Goal: Task Accomplishment & Management: Complete application form

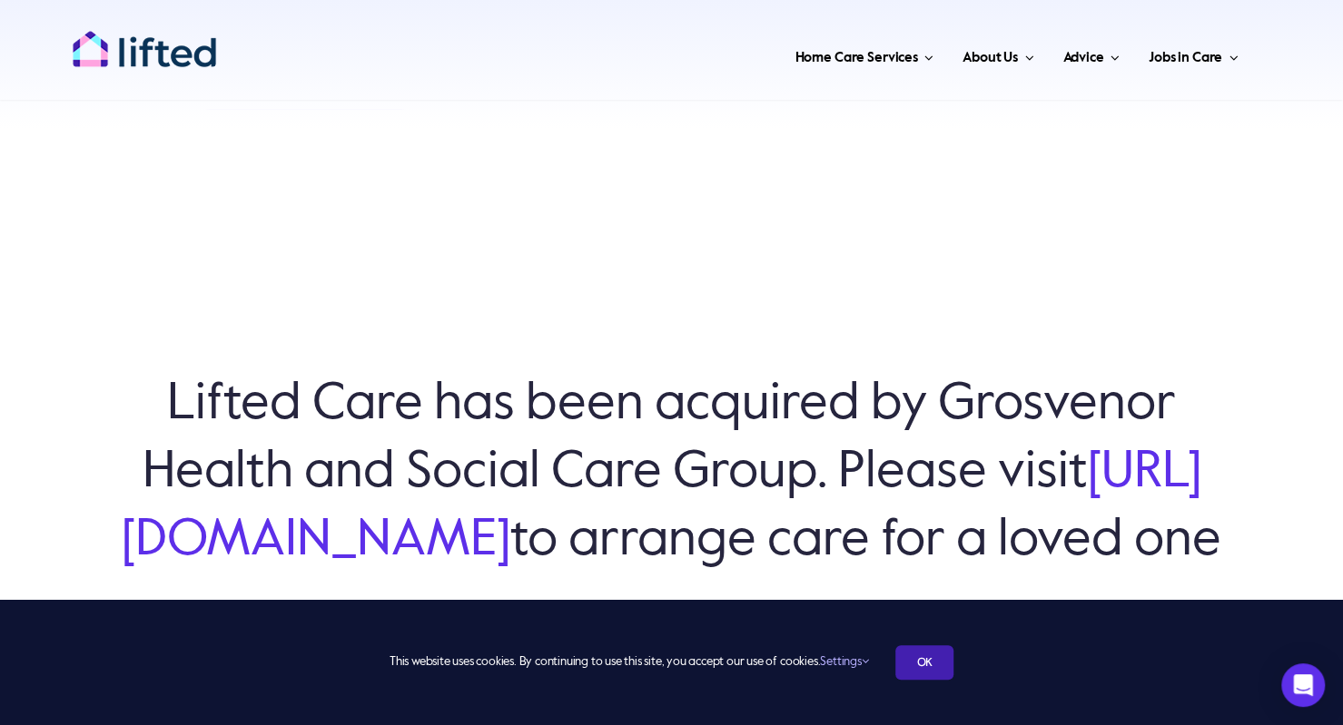
click at [922, 669] on link "OK" at bounding box center [924, 662] width 58 height 34
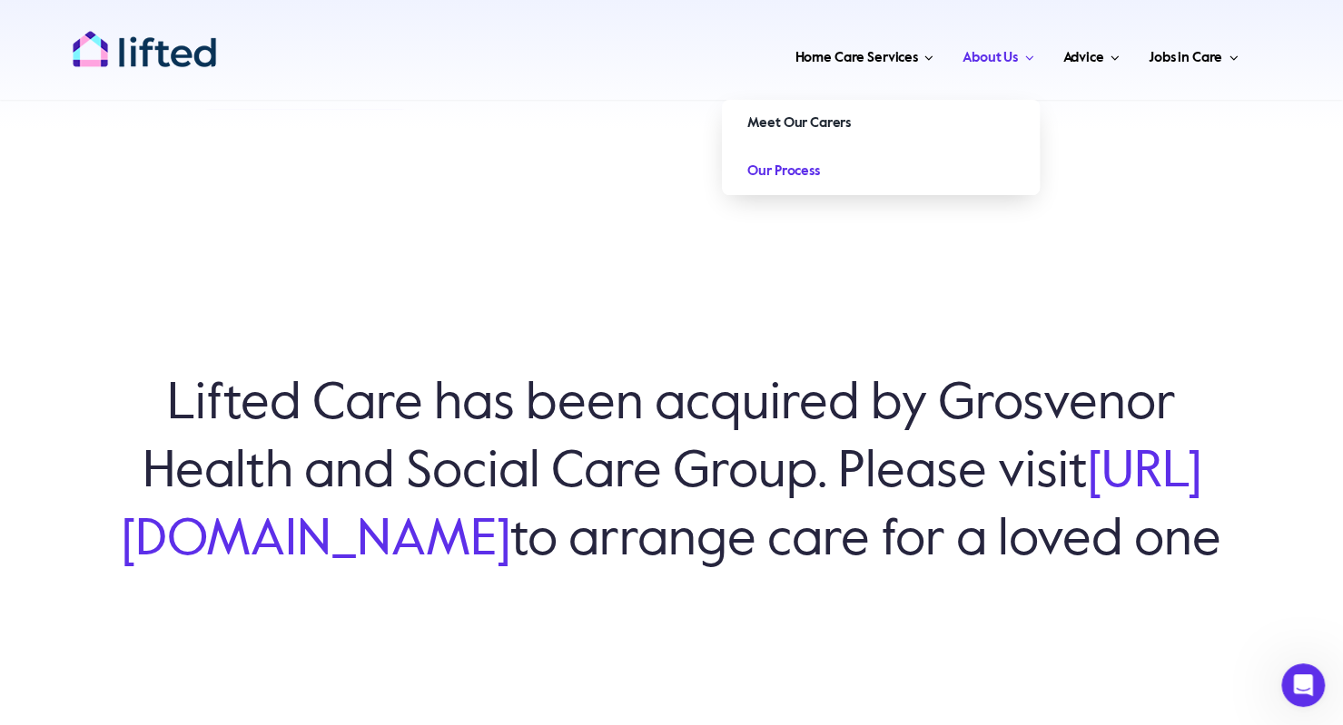
click at [793, 173] on span "Our Process" at bounding box center [783, 171] width 72 height 29
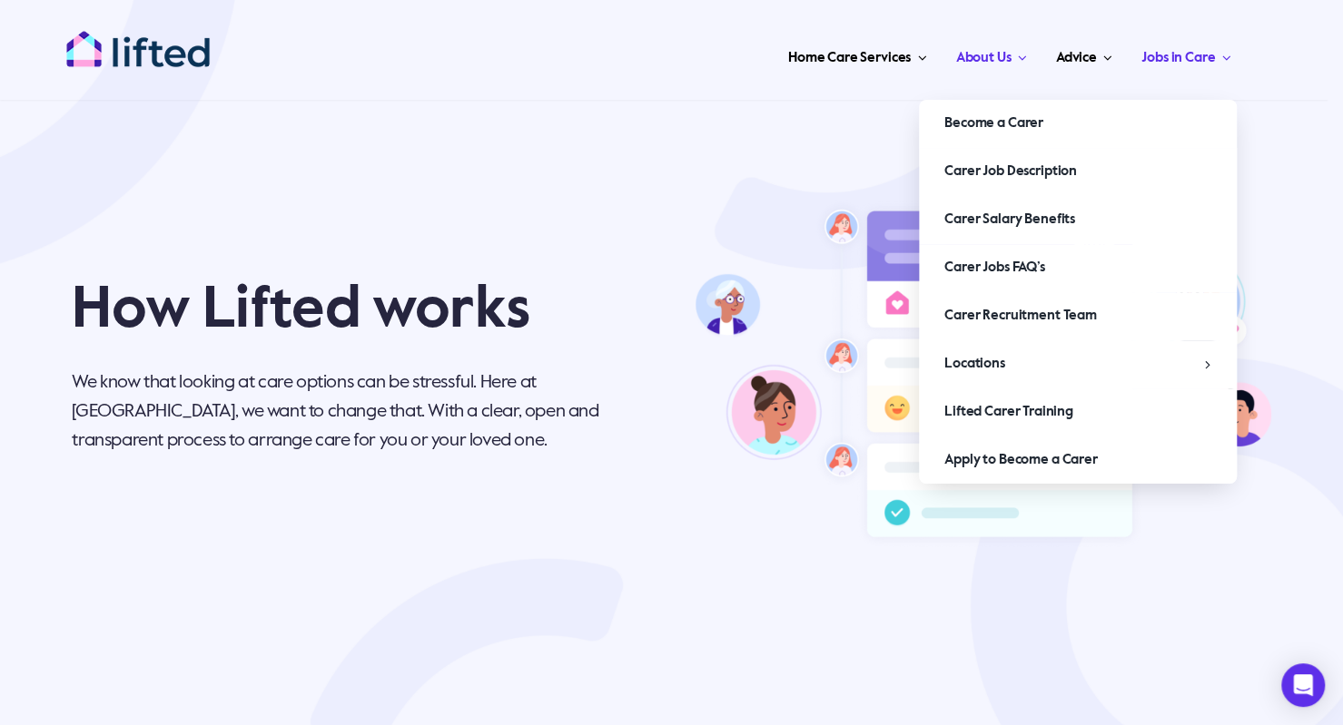
click at [1207, 61] on span "Jobs in Care" at bounding box center [1178, 58] width 74 height 29
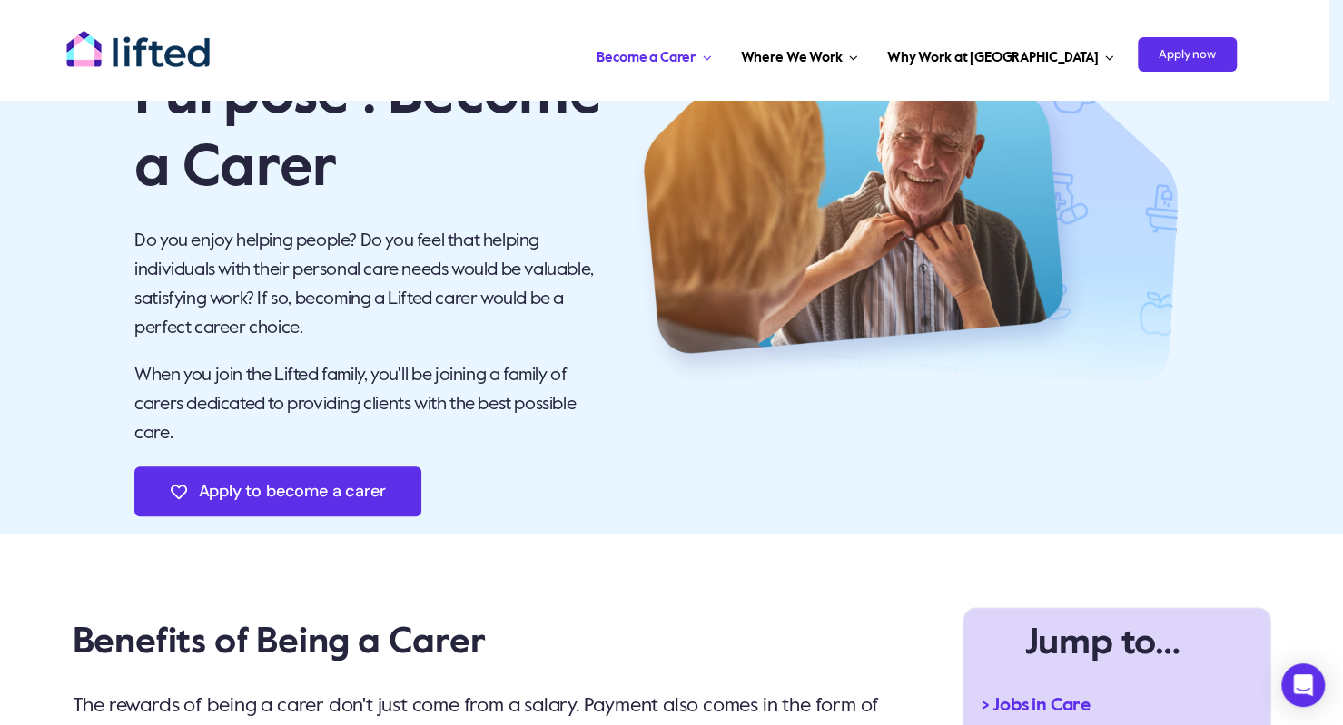
scroll to position [182, 0]
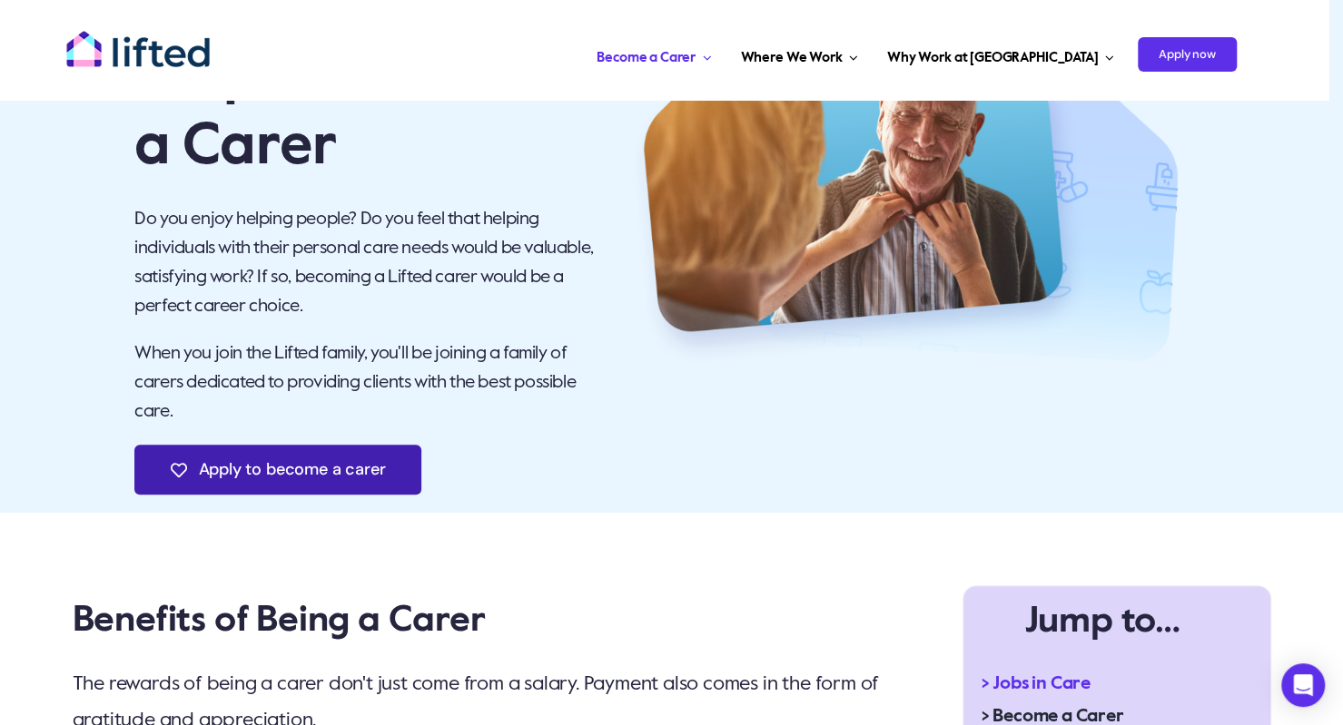
click at [281, 469] on span "Apply to become a carer" at bounding box center [292, 469] width 187 height 19
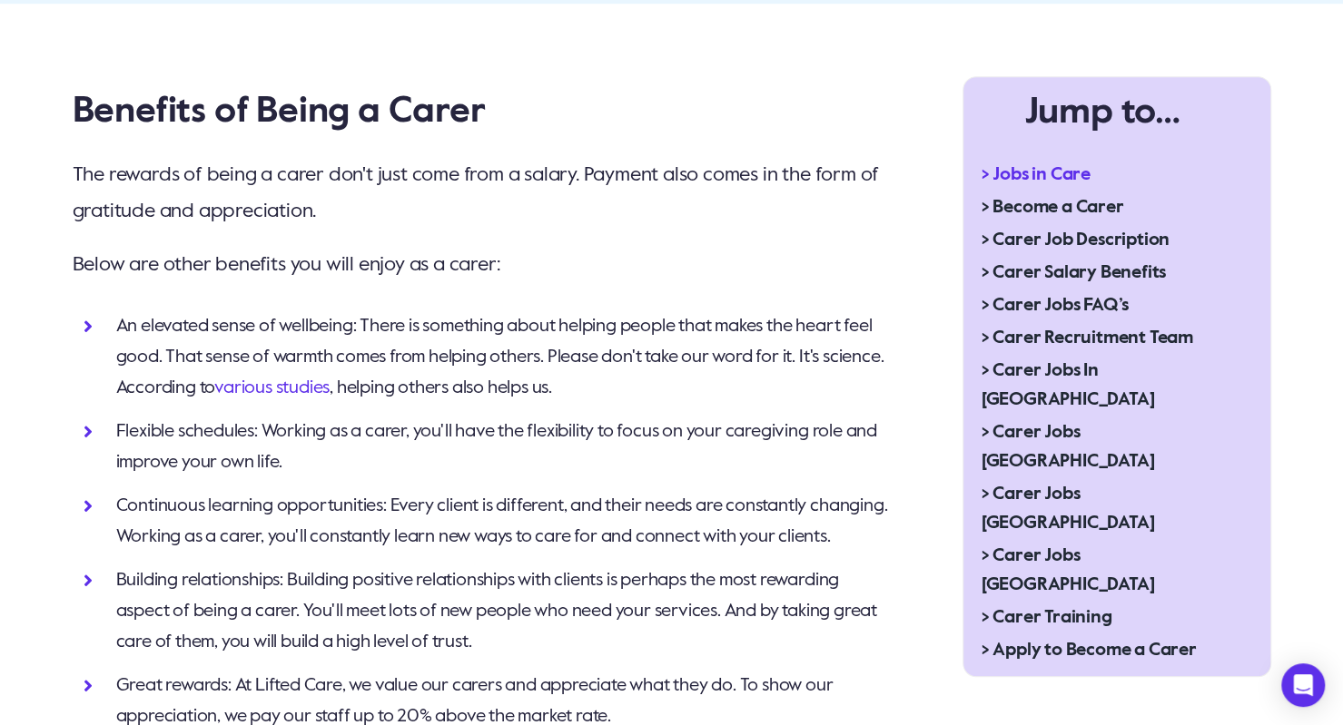
scroll to position [750, 0]
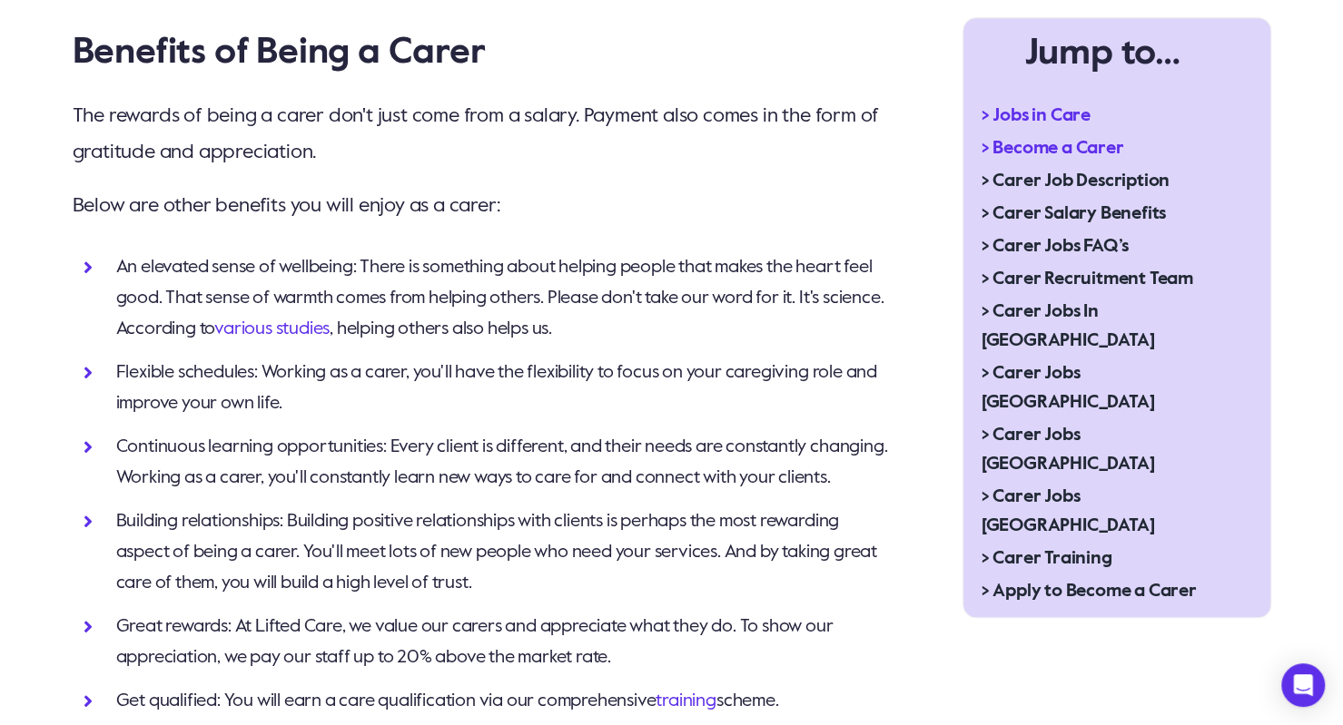
click at [1060, 145] on span "> Become a Carer" at bounding box center [1052, 148] width 143 height 29
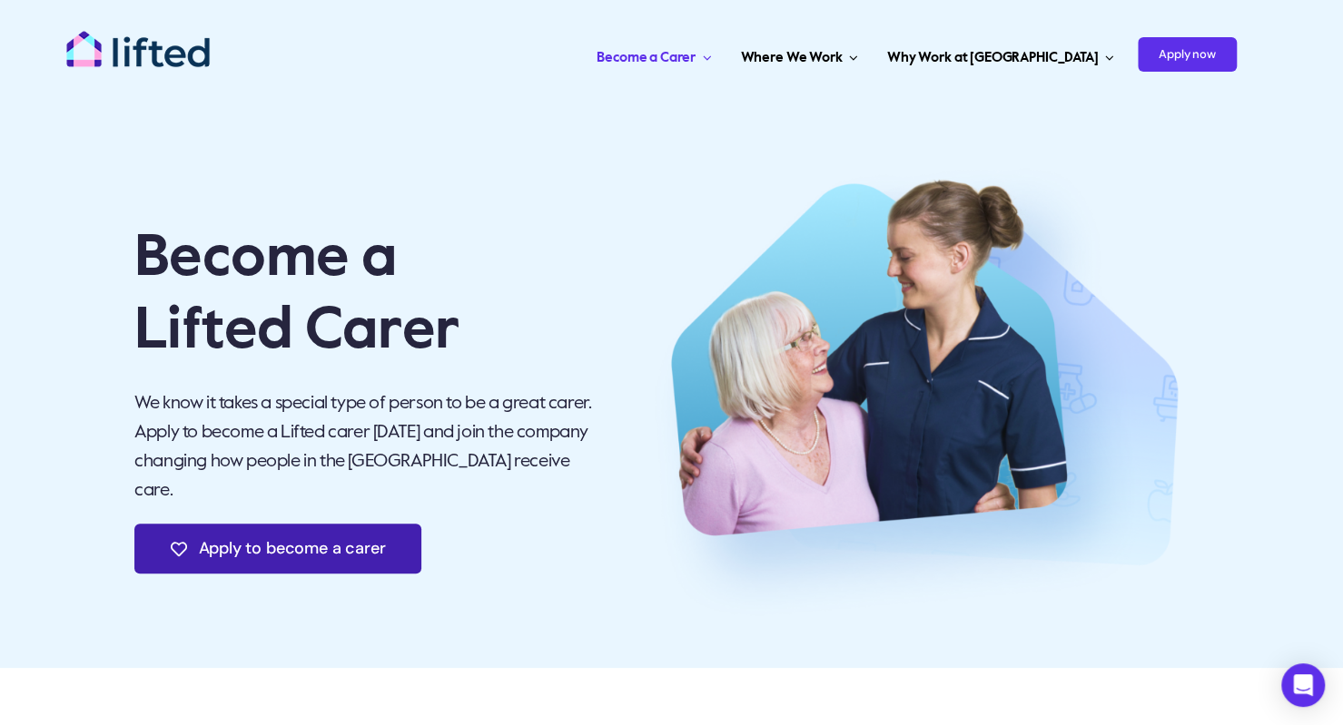
click at [321, 539] on span "Apply to become a carer" at bounding box center [292, 548] width 187 height 19
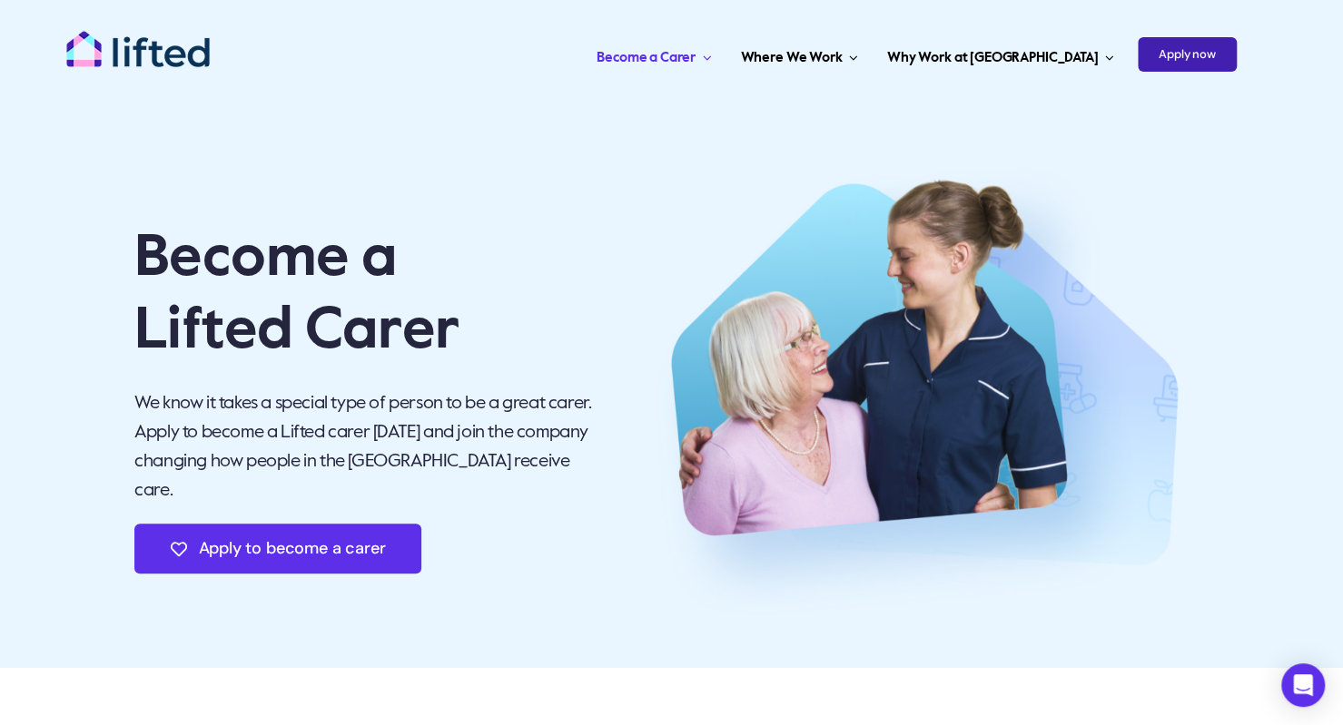
click at [1180, 59] on span "Apply now" at bounding box center [1187, 54] width 99 height 34
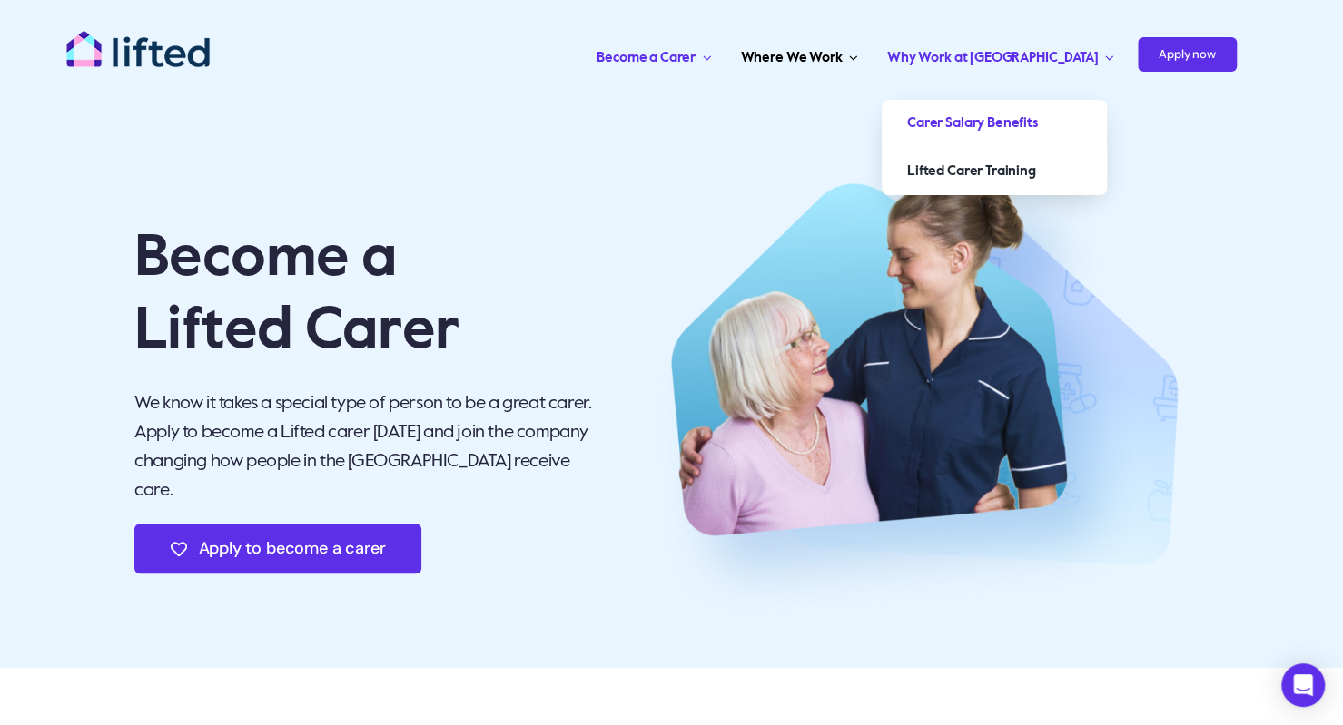
click at [1038, 131] on span "Carer Salary Benefits" at bounding box center [972, 123] width 131 height 29
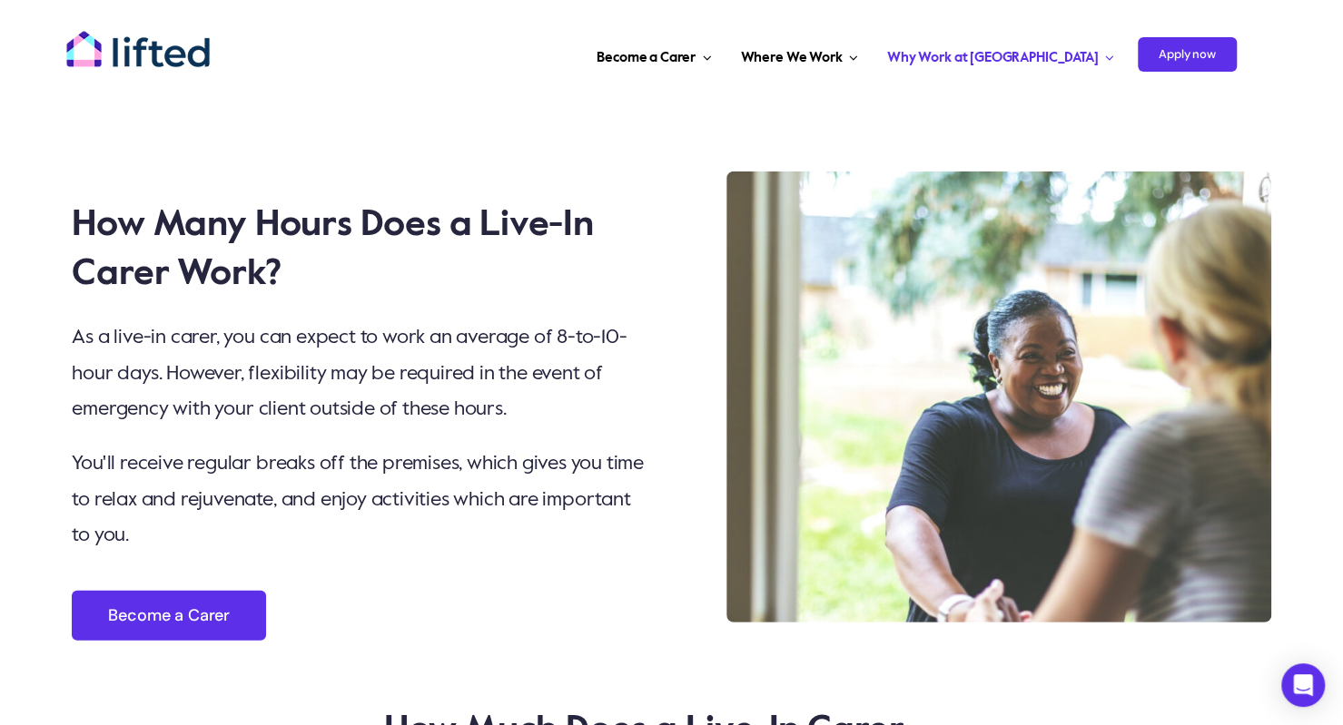
scroll to position [2760, 0]
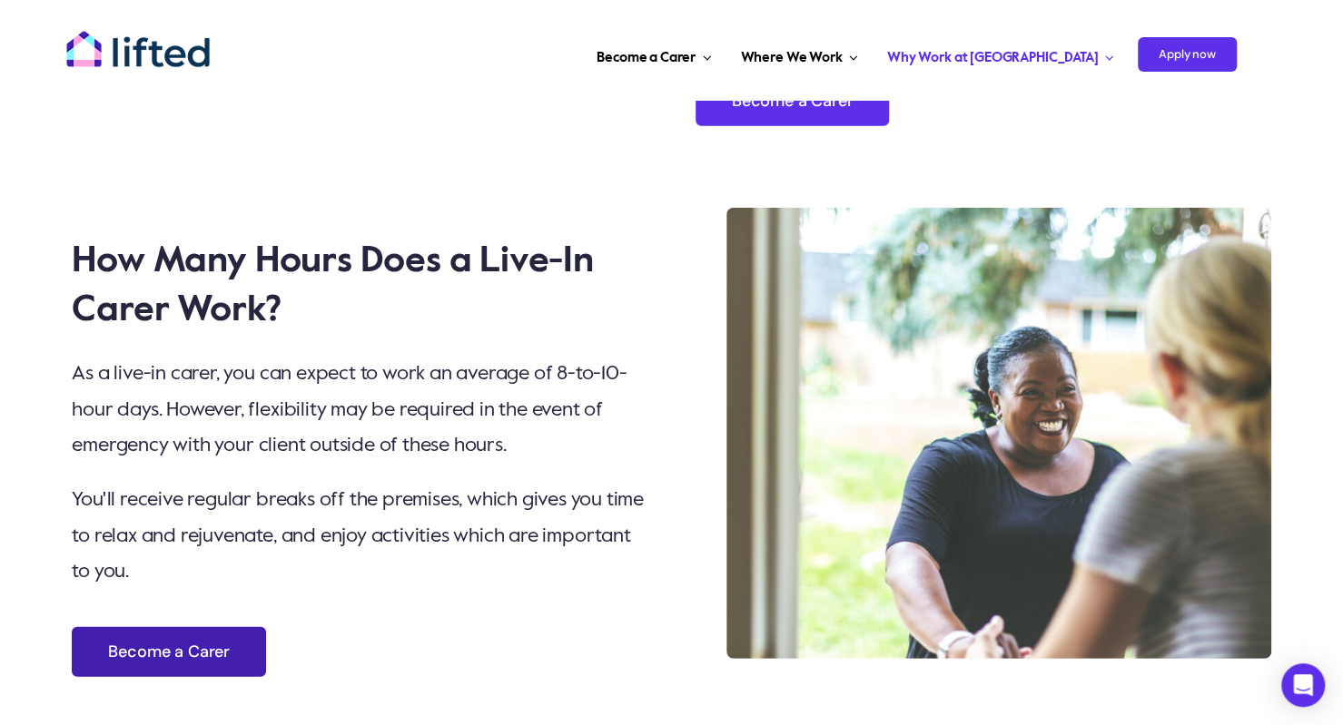
click at [166, 643] on span "Become a Carer" at bounding box center [168, 652] width 121 height 19
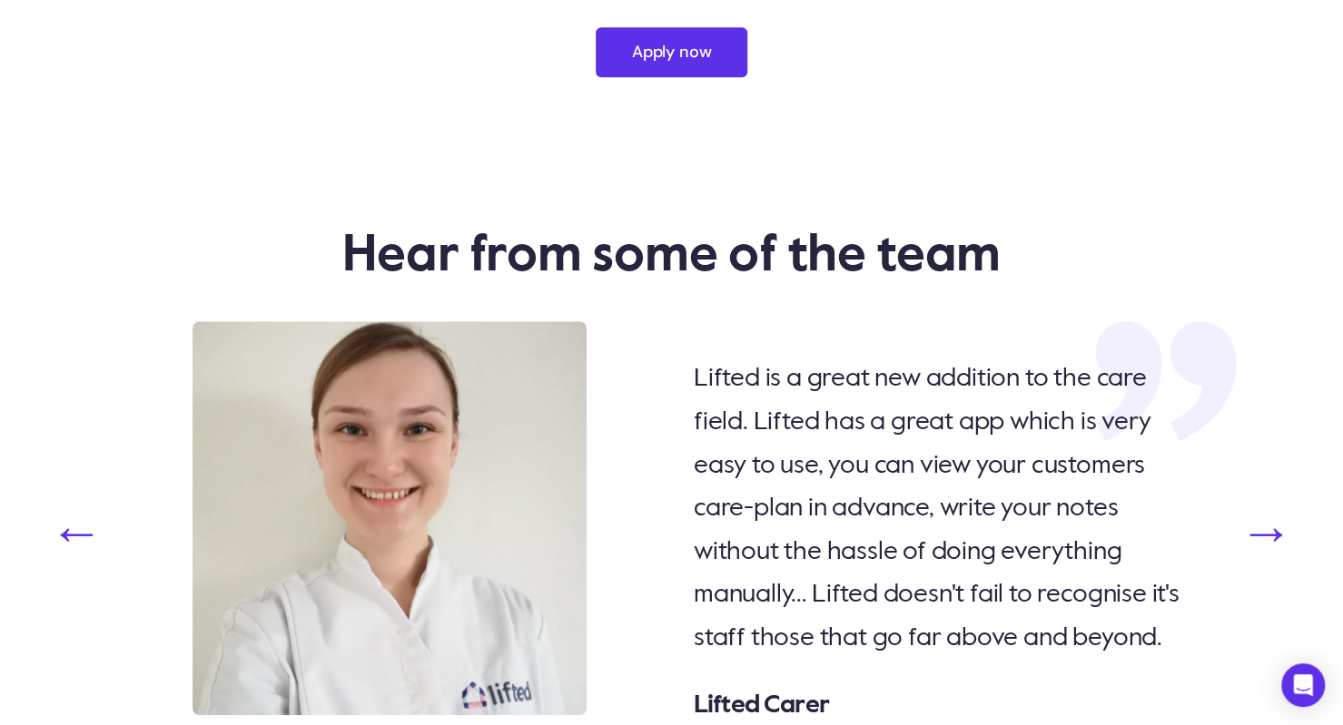
scroll to position [4793, 0]
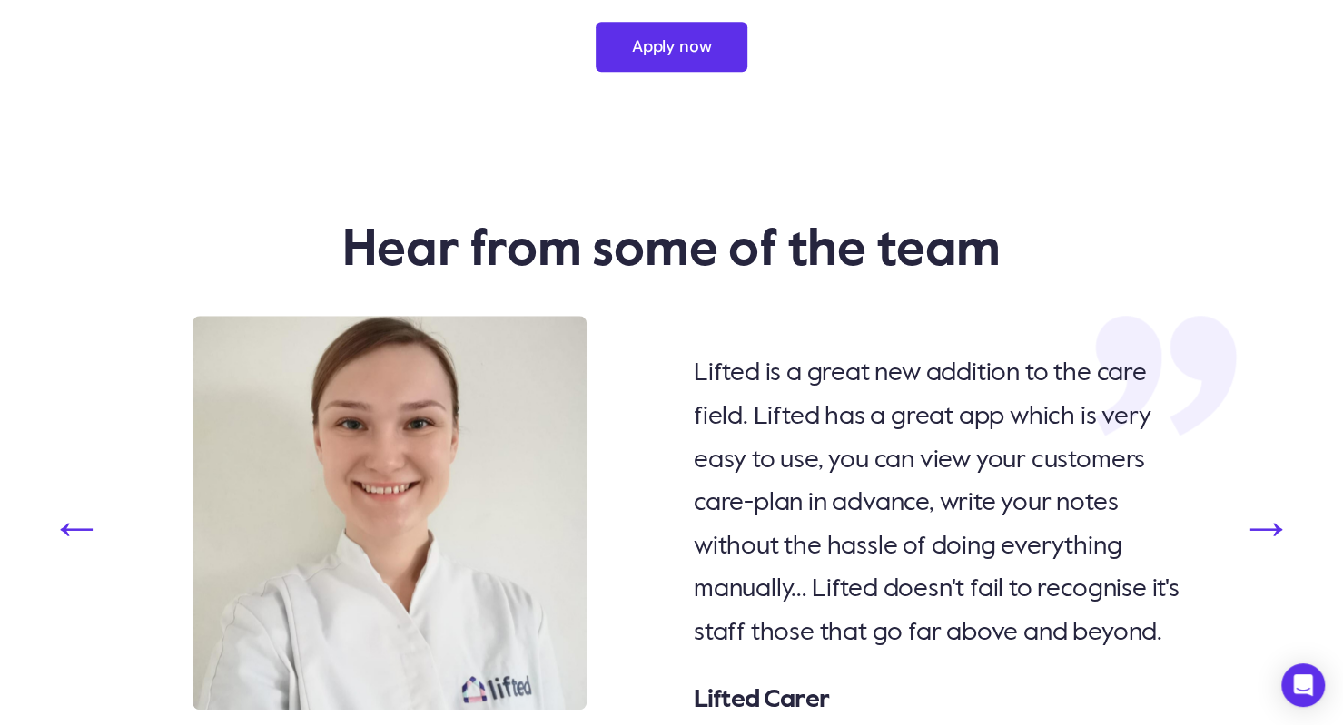
click at [1266, 527] on button "Next" at bounding box center [1266, 527] width 54 height 0
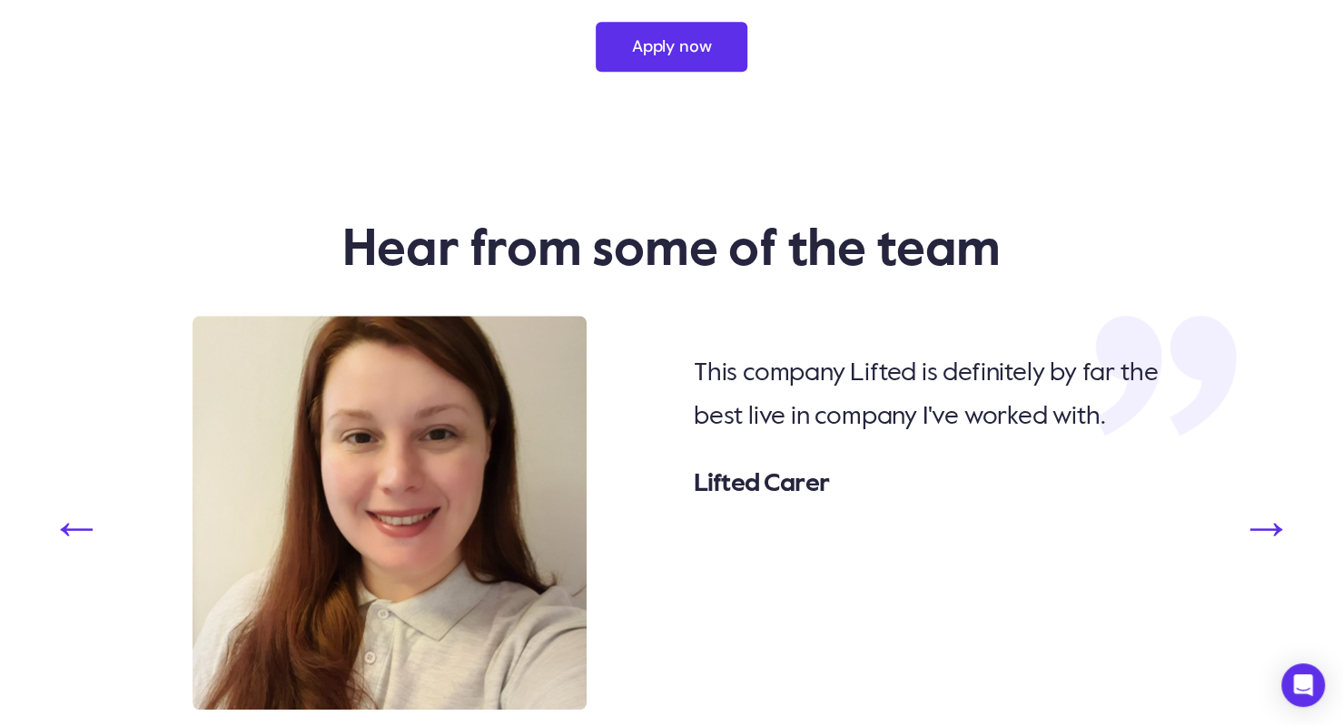
click at [1266, 527] on button "Next" at bounding box center [1266, 527] width 54 height 0
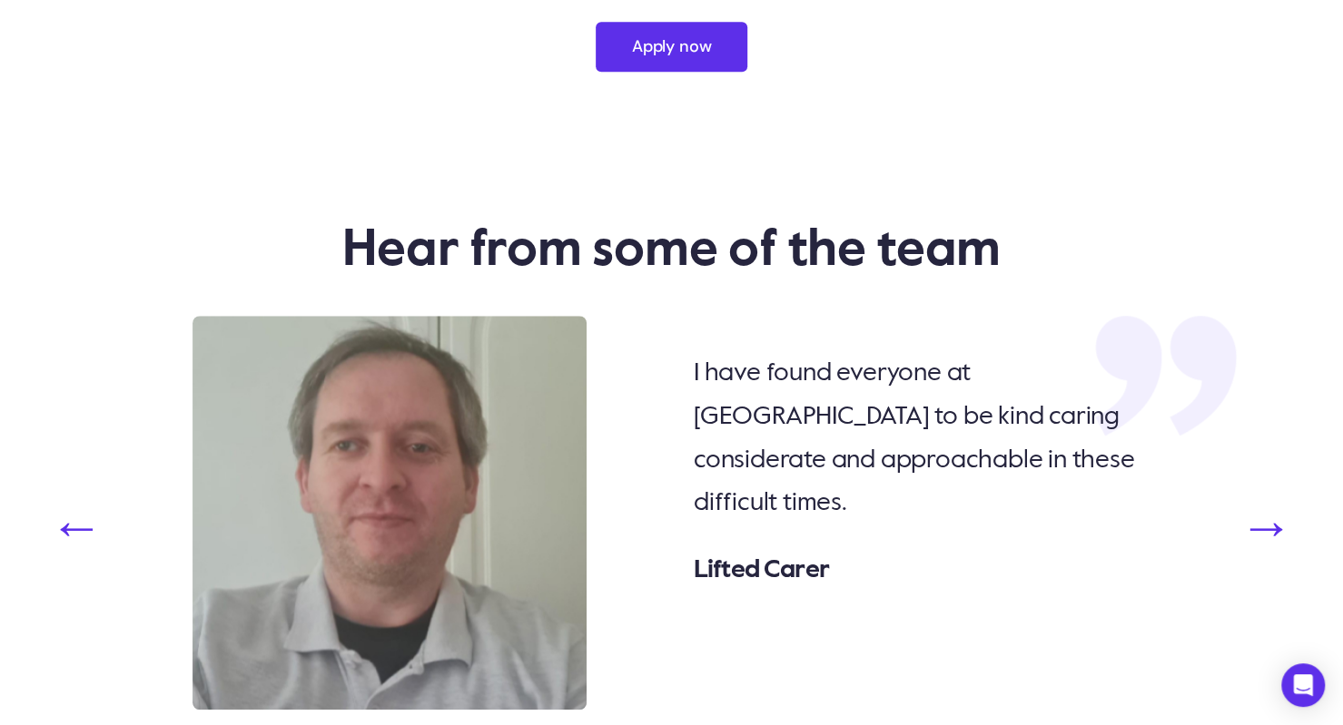
click at [1266, 527] on button "Next" at bounding box center [1266, 527] width 54 height 0
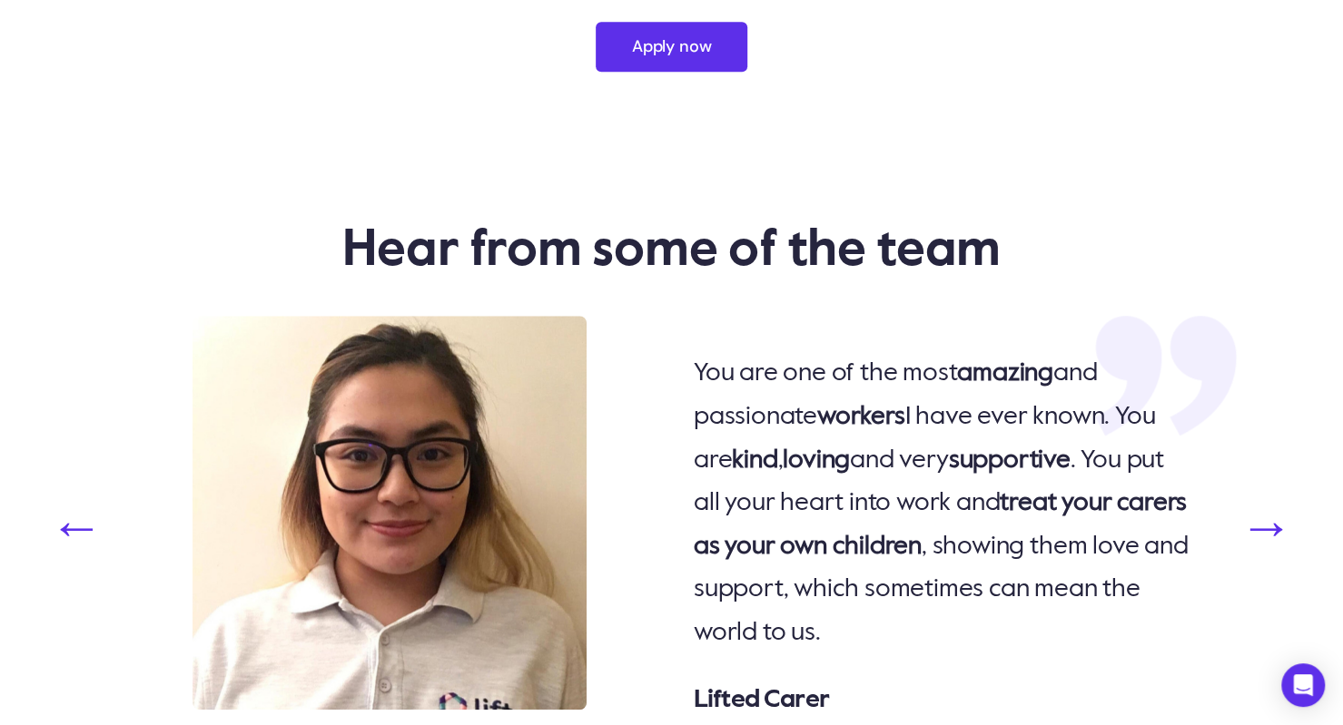
click at [1266, 527] on button "Next" at bounding box center [1266, 527] width 54 height 0
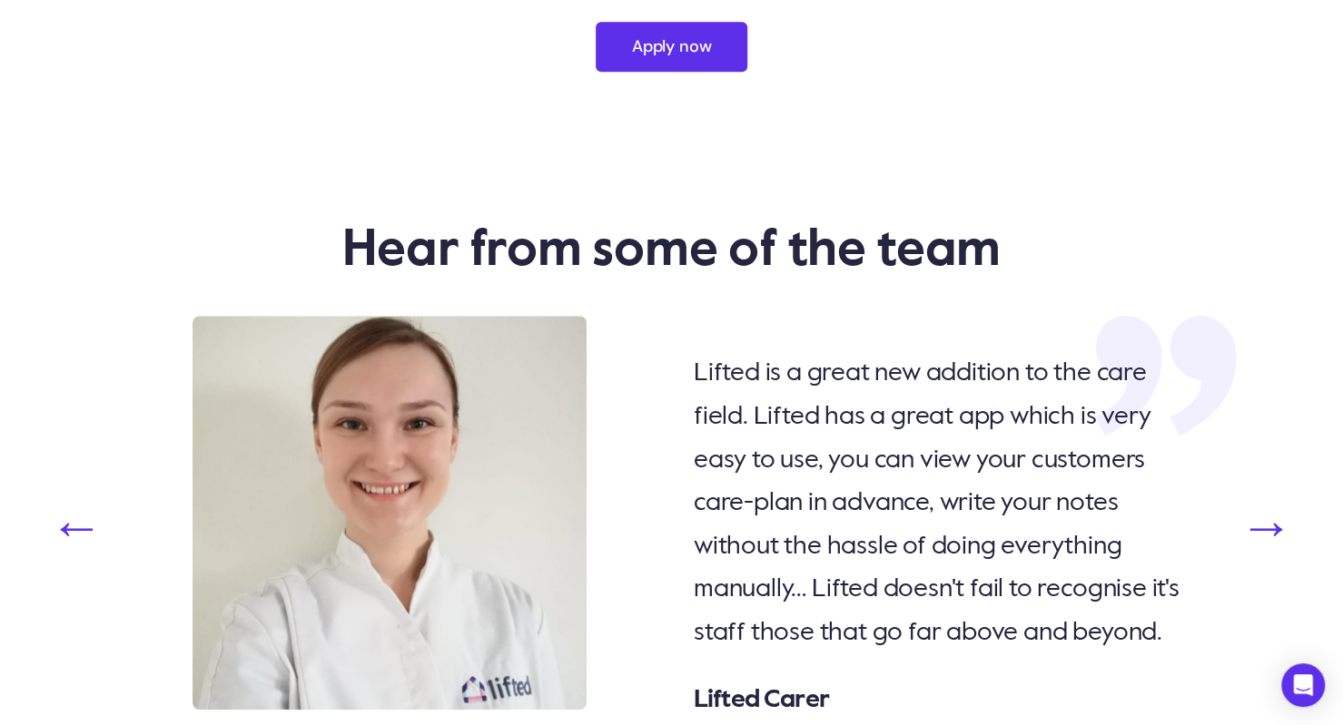
click at [1266, 527] on button "Next" at bounding box center [1266, 527] width 54 height 0
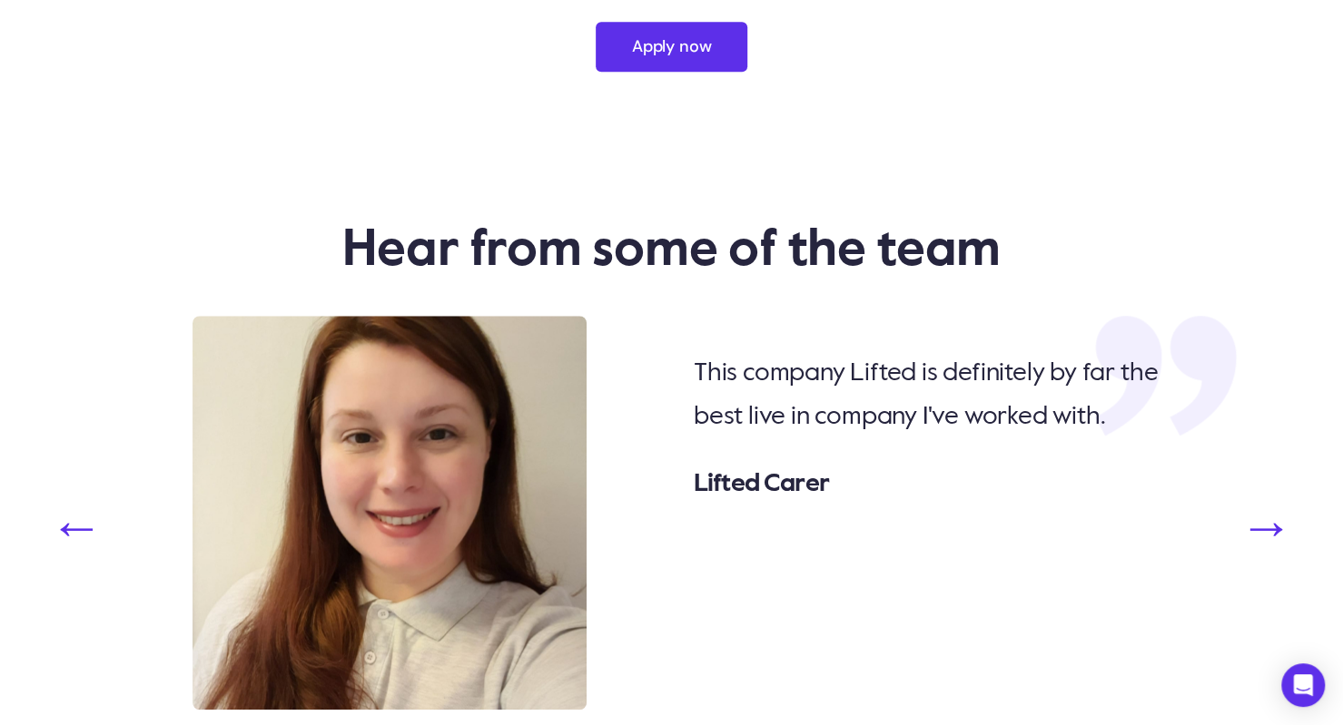
click at [1266, 527] on button "Next" at bounding box center [1266, 527] width 54 height 0
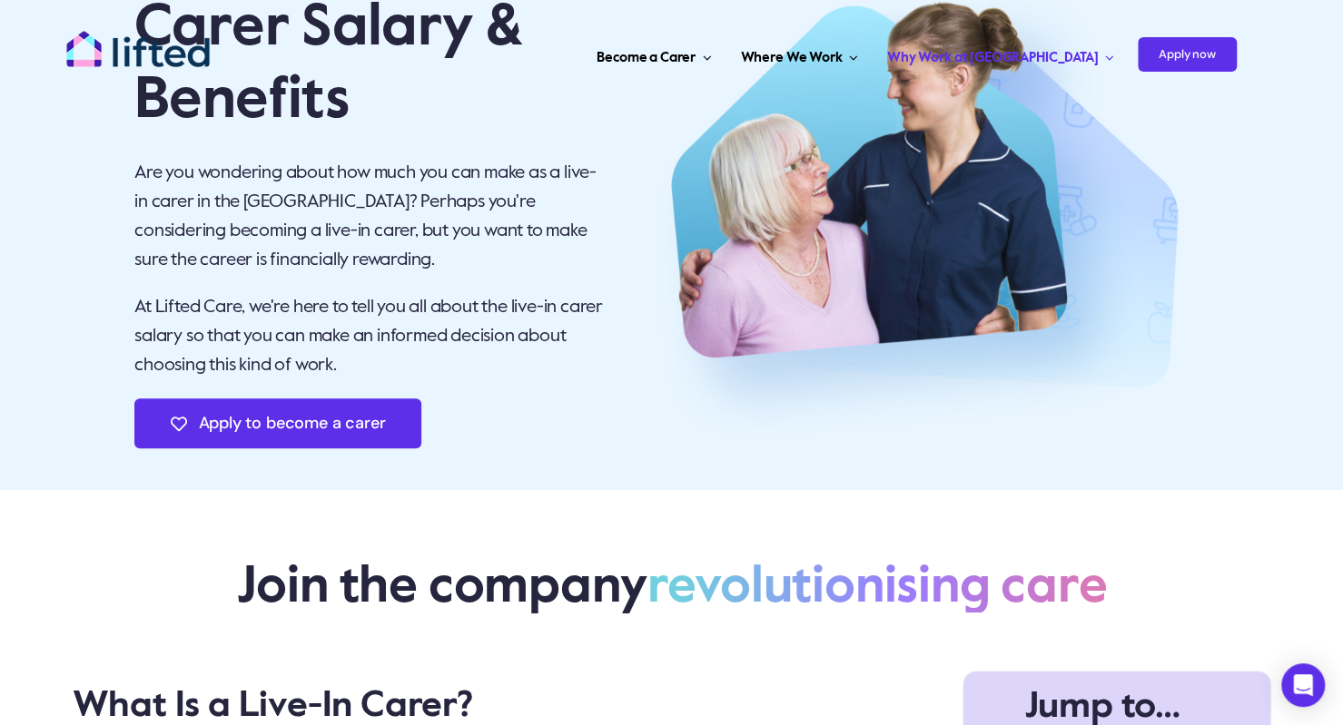
scroll to position [0, 0]
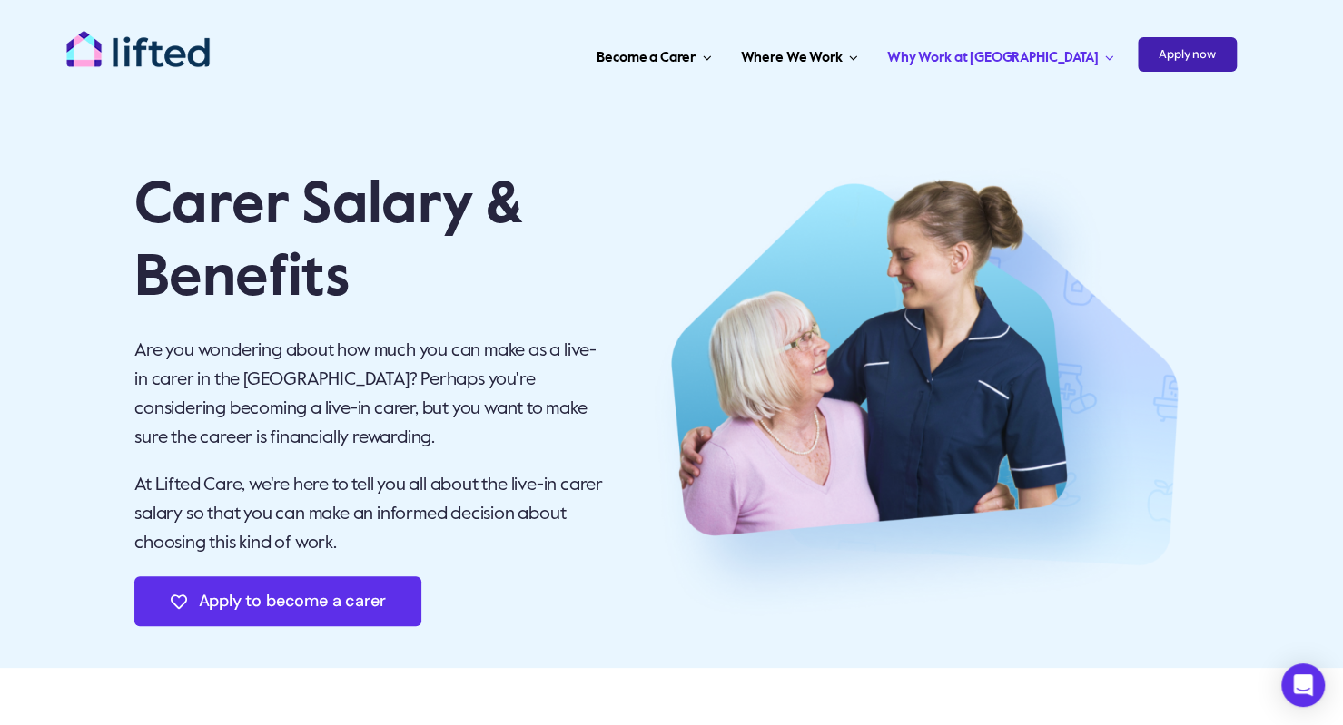
click at [1171, 58] on span "Apply now" at bounding box center [1187, 54] width 99 height 34
